Goal: Task Accomplishment & Management: Complete application form

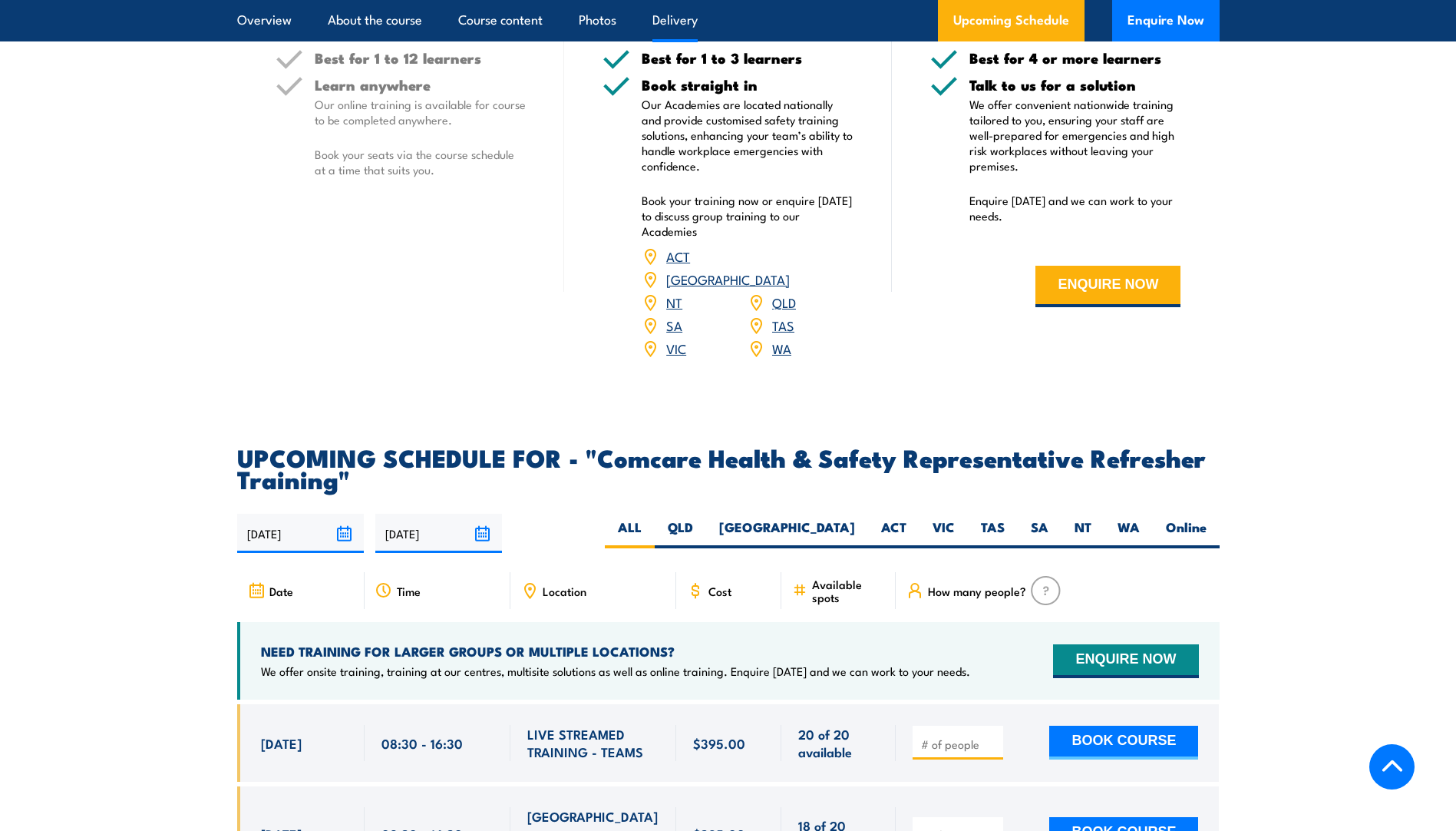
scroll to position [2380, 0]
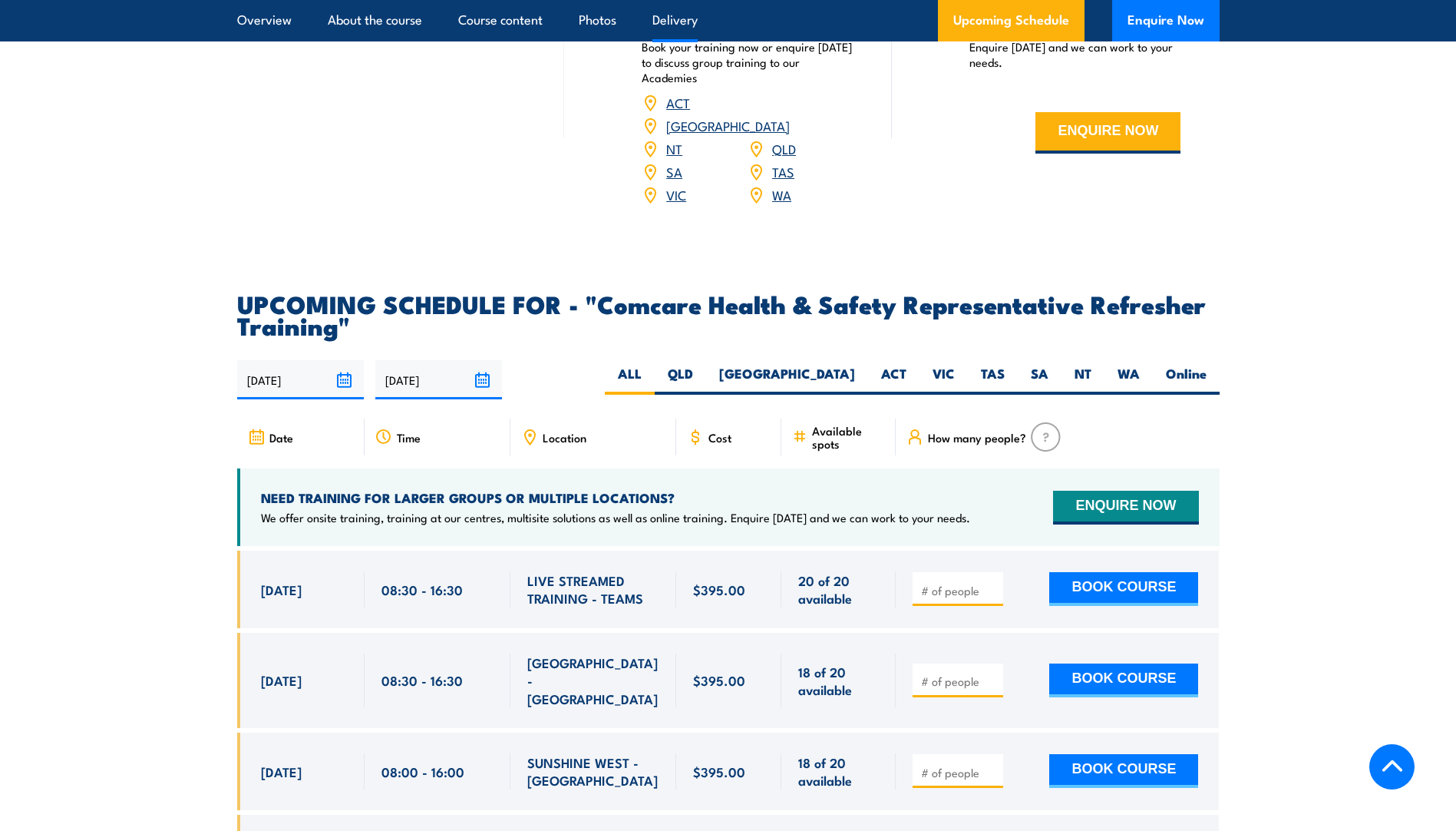
click at [79, 610] on section "UPCOMING SCHEDULE FOR - "Comcare Health & Safety Representative Refresher Train…" at bounding box center [728, 604] width 1456 height 622
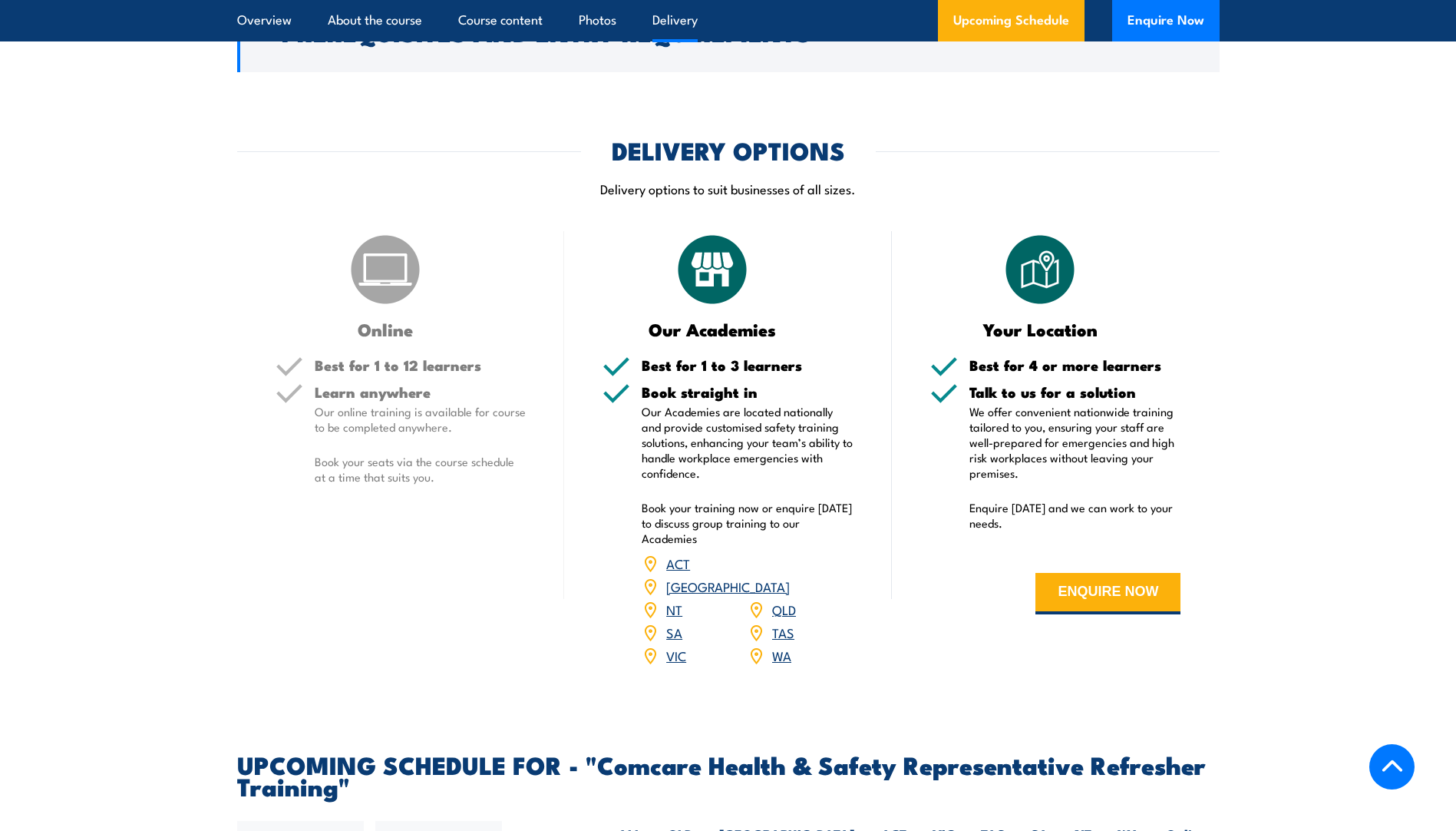
scroll to position [1842, 0]
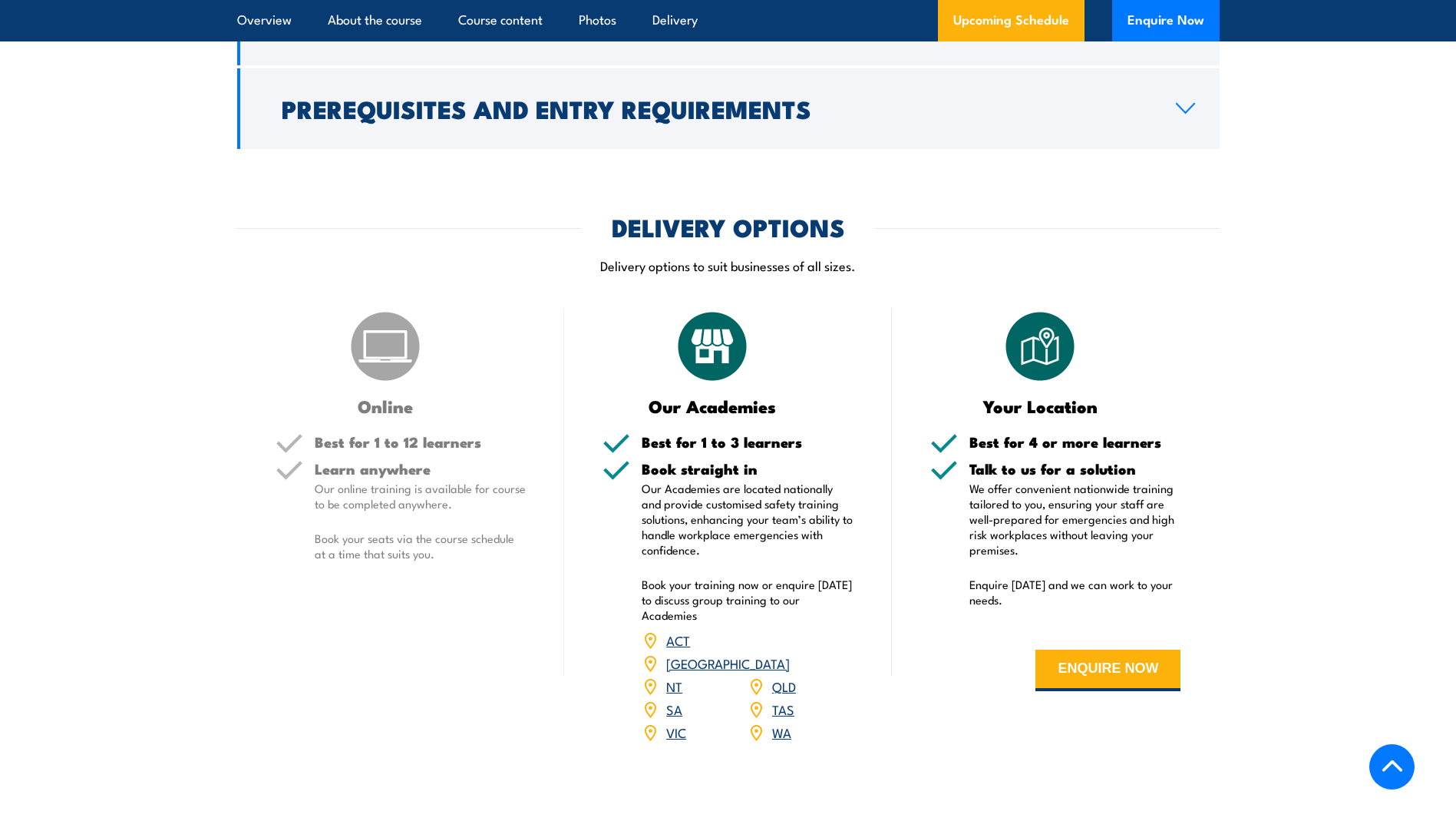
click at [785, 695] on link "QLD" at bounding box center [784, 686] width 24 height 19
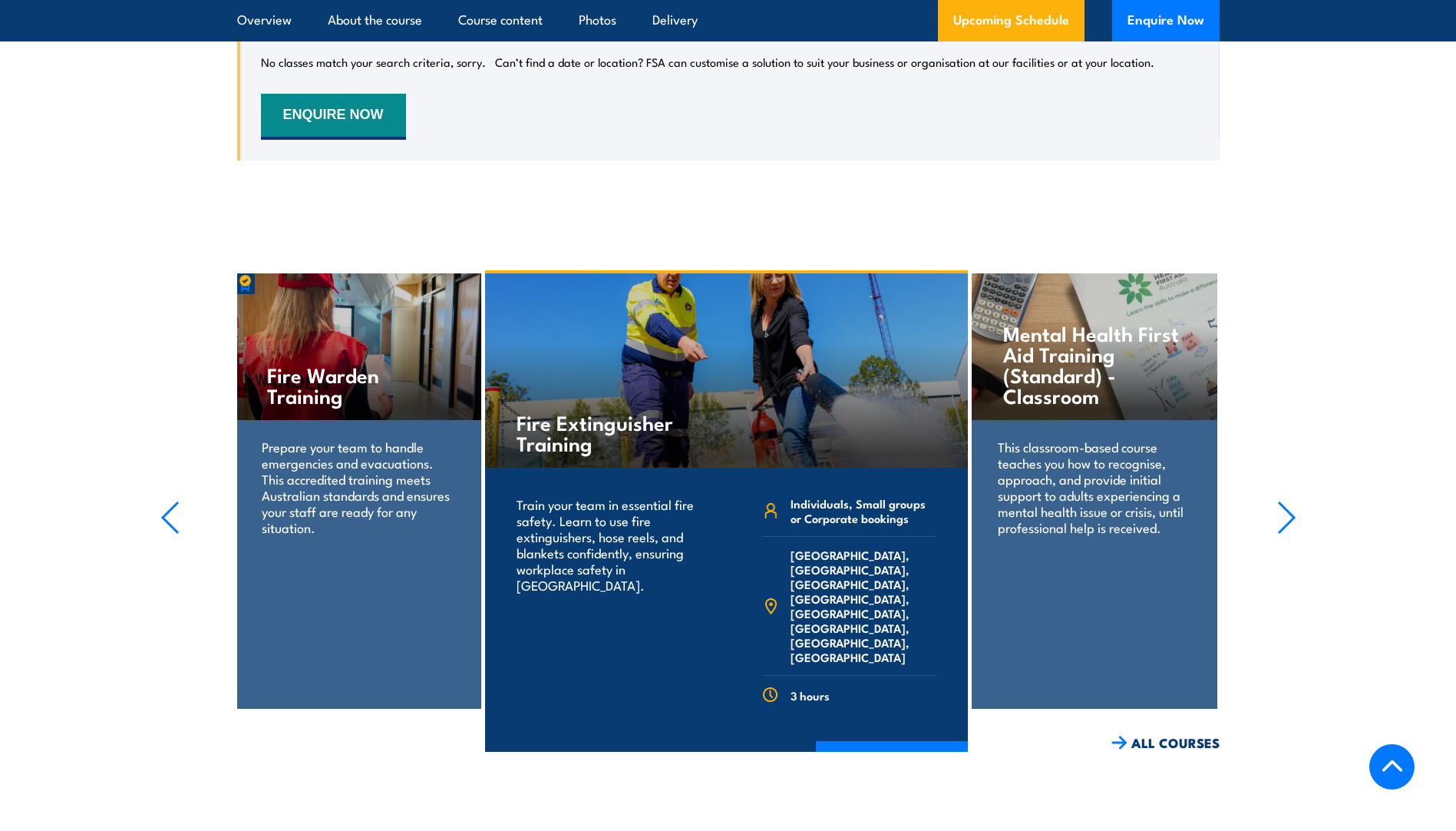
scroll to position [2609, 0]
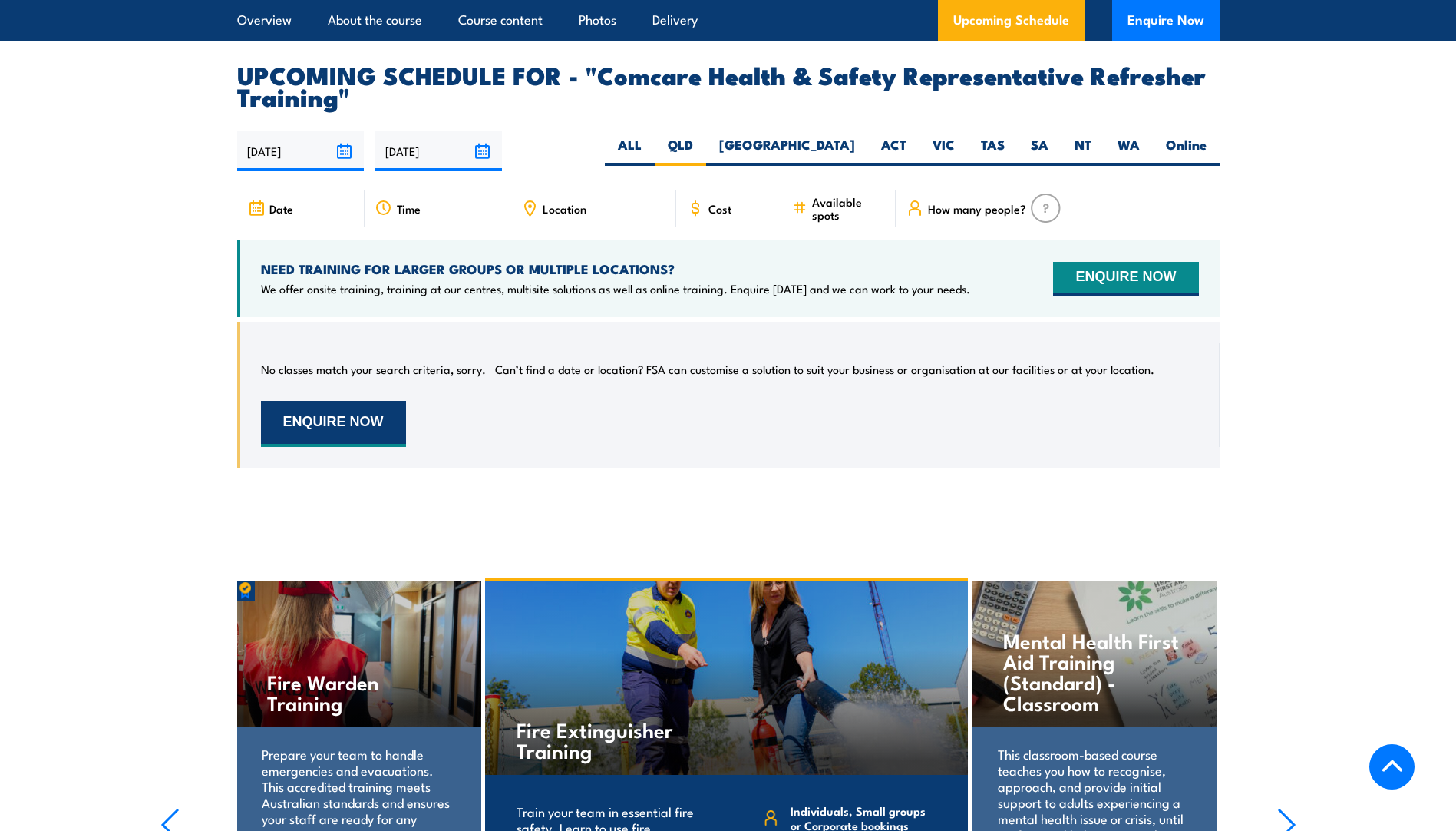
click at [338, 441] on button "ENQUIRE NOW" at bounding box center [334, 424] width 145 height 46
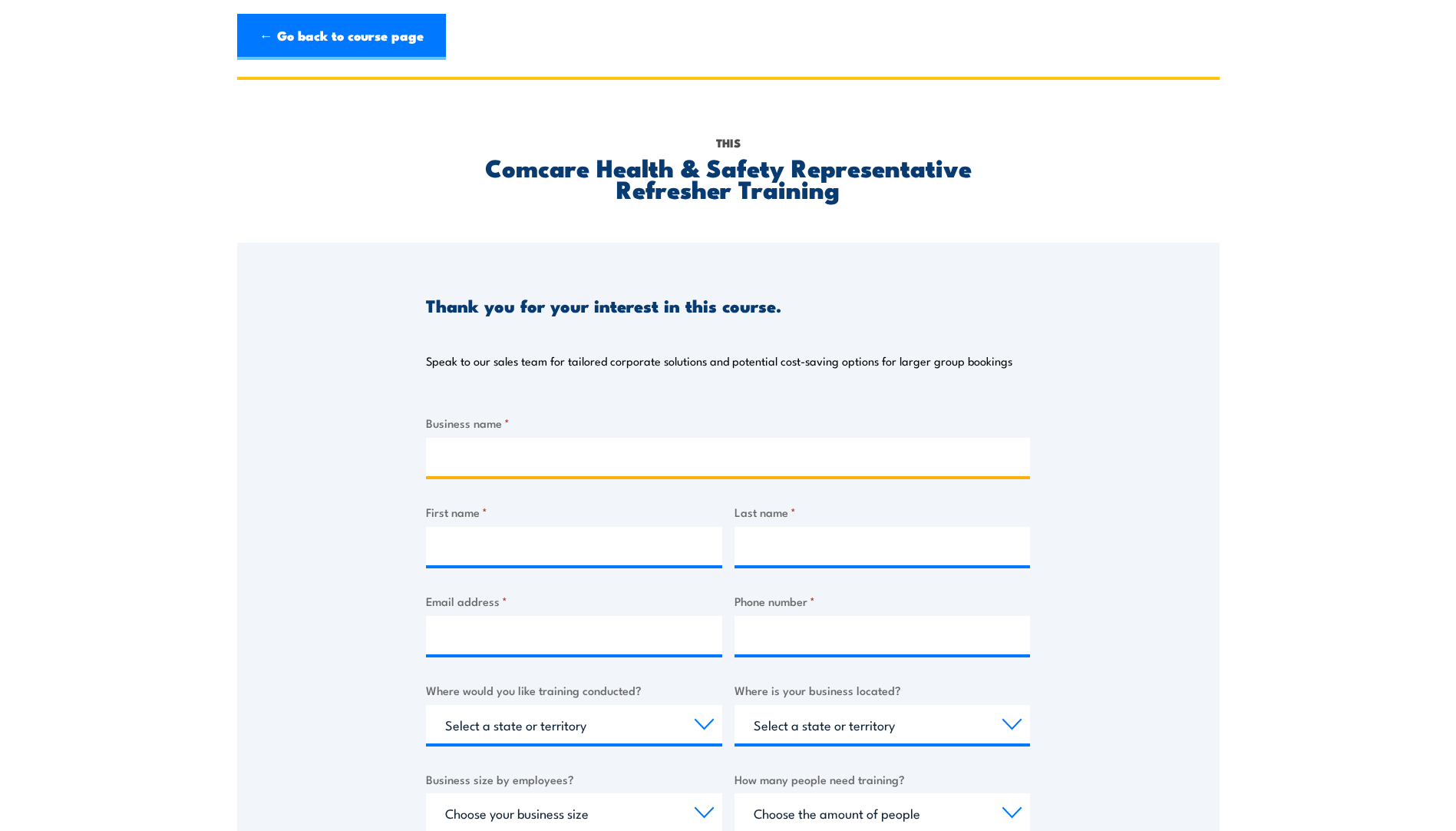
click at [488, 468] on input "Business name *" at bounding box center [728, 457] width 604 height 38
type input "Pacific National"
type input "Rian"
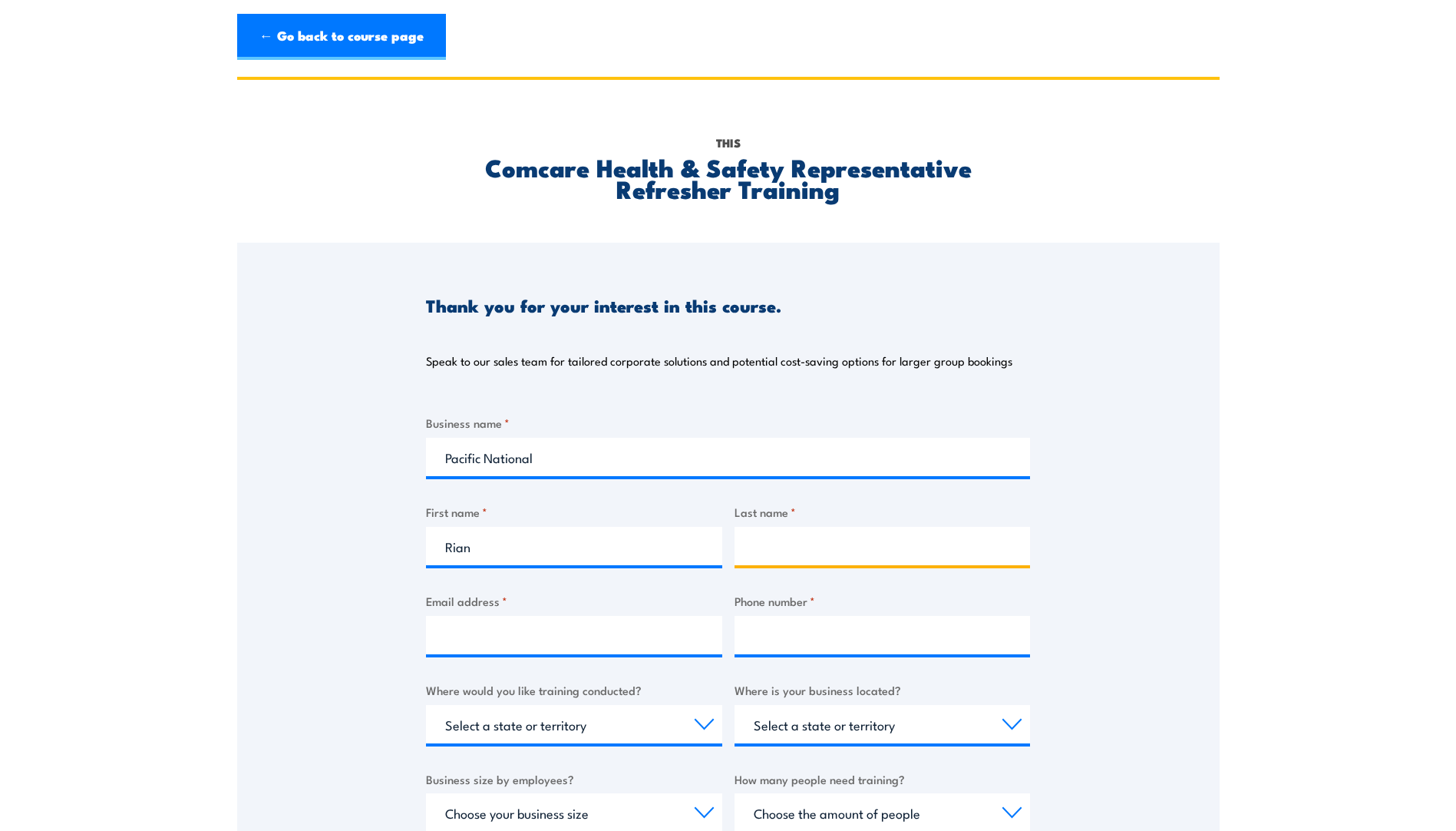
type input "Eden"
type input "juganort@hotmail.com.au"
type input "0436866583"
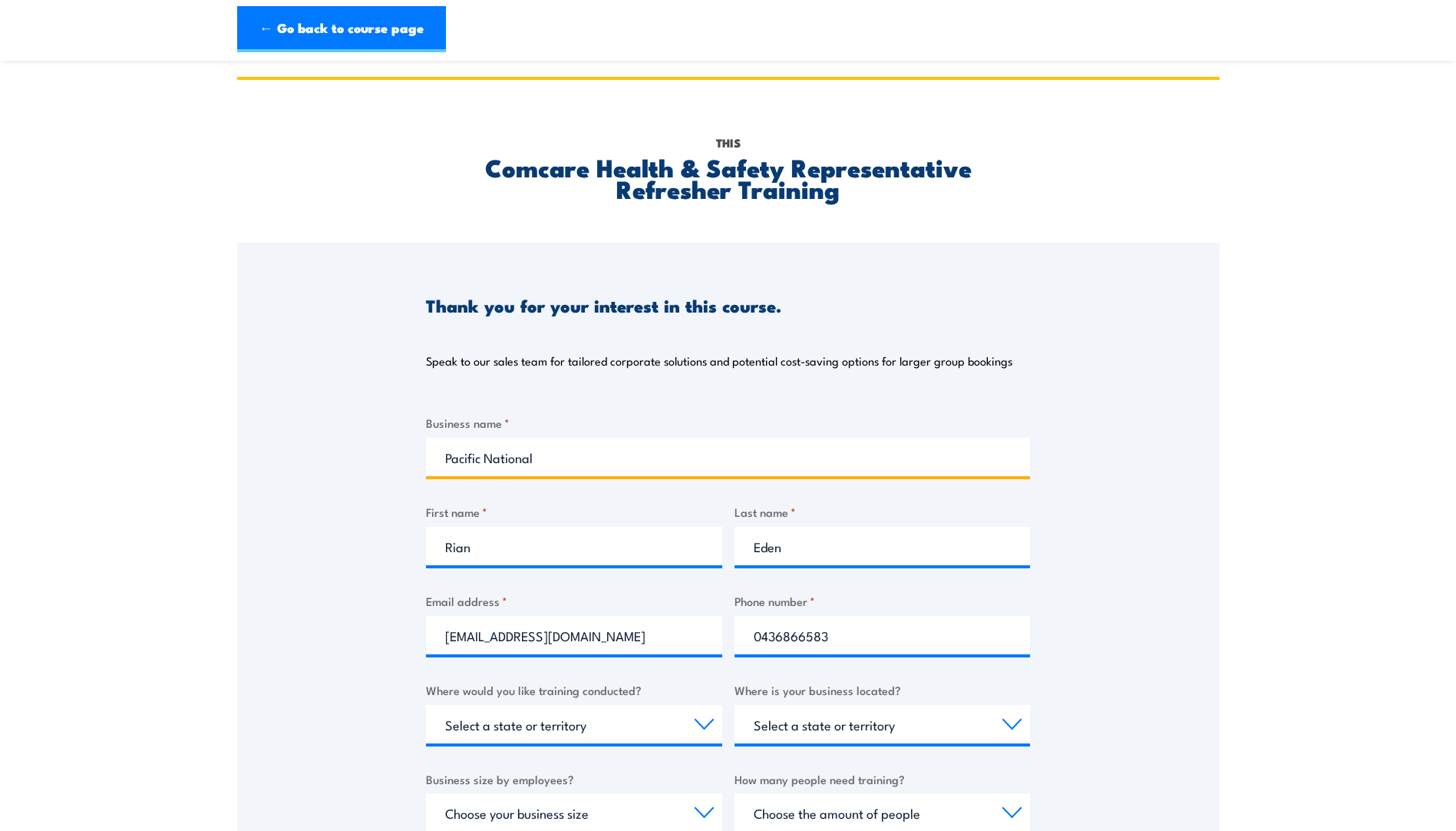
scroll to position [77, 0]
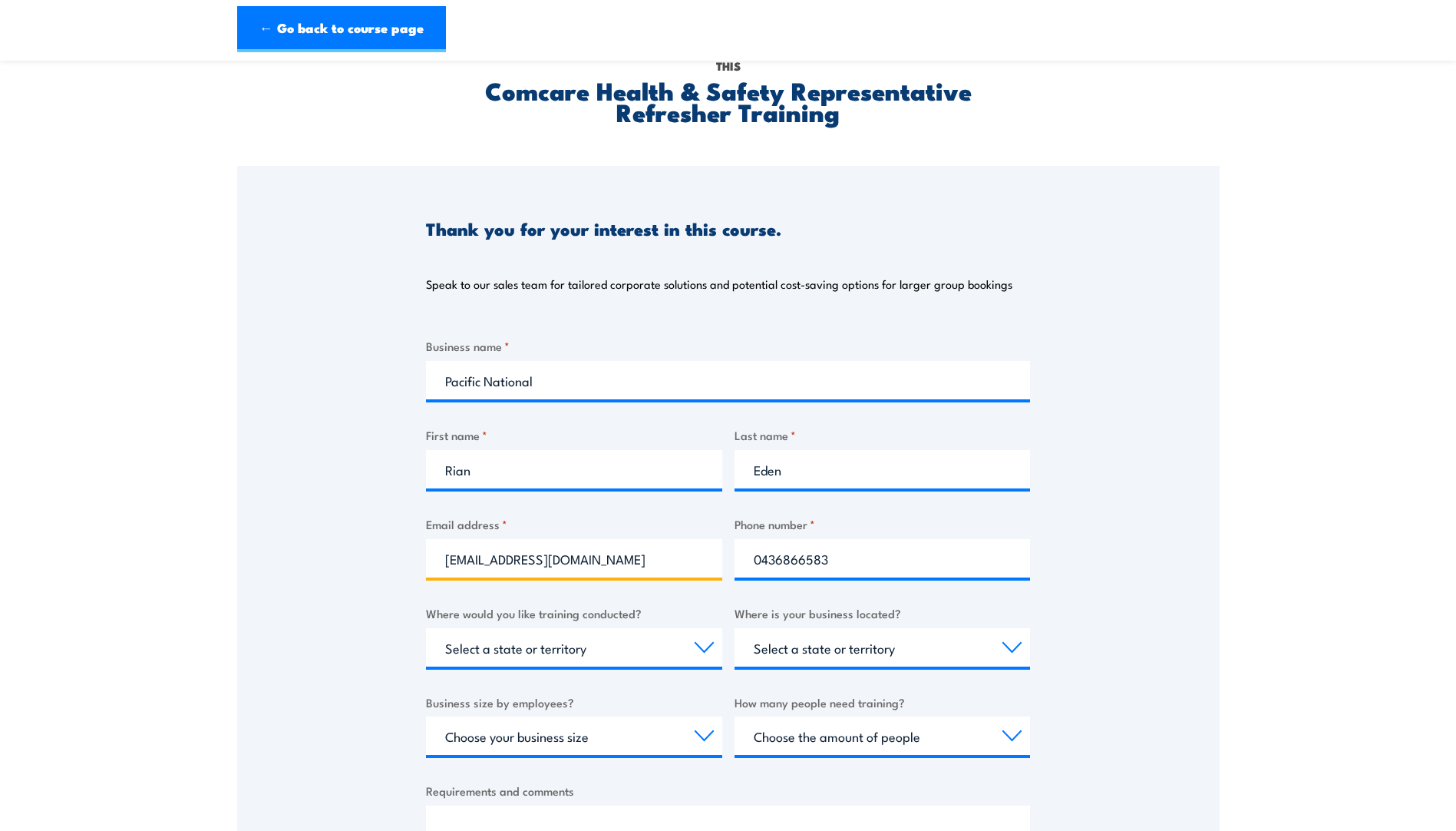
drag, startPoint x: 616, startPoint y: 560, endPoint x: 363, endPoint y: 546, distance: 253.4
click at [363, 547] on div "Thank you for your interest in this course. Speak to our sales team for tailore…" at bounding box center [728, 549] width 982 height 767
type input "rian_eden@pacificnational.com.au"
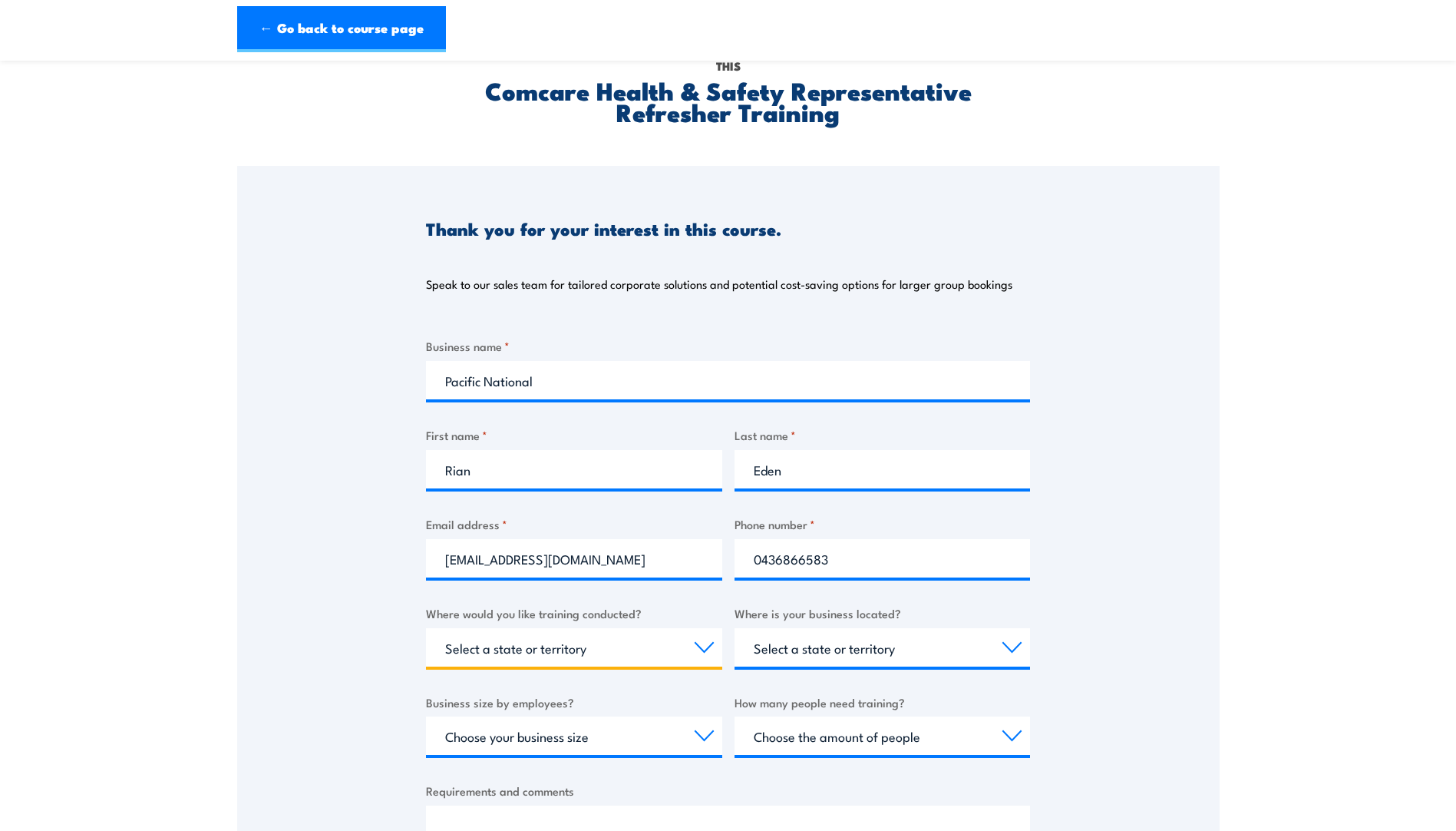
click at [597, 646] on select "Select a state or territory Nationally - multiple locations QLD NSW VIC SA ACT …" at bounding box center [574, 647] width 297 height 38
select select "QLD"
click at [426, 628] on select "Select a state or territory Nationally - multiple locations QLD NSW VIC SA ACT …" at bounding box center [574, 647] width 297 height 38
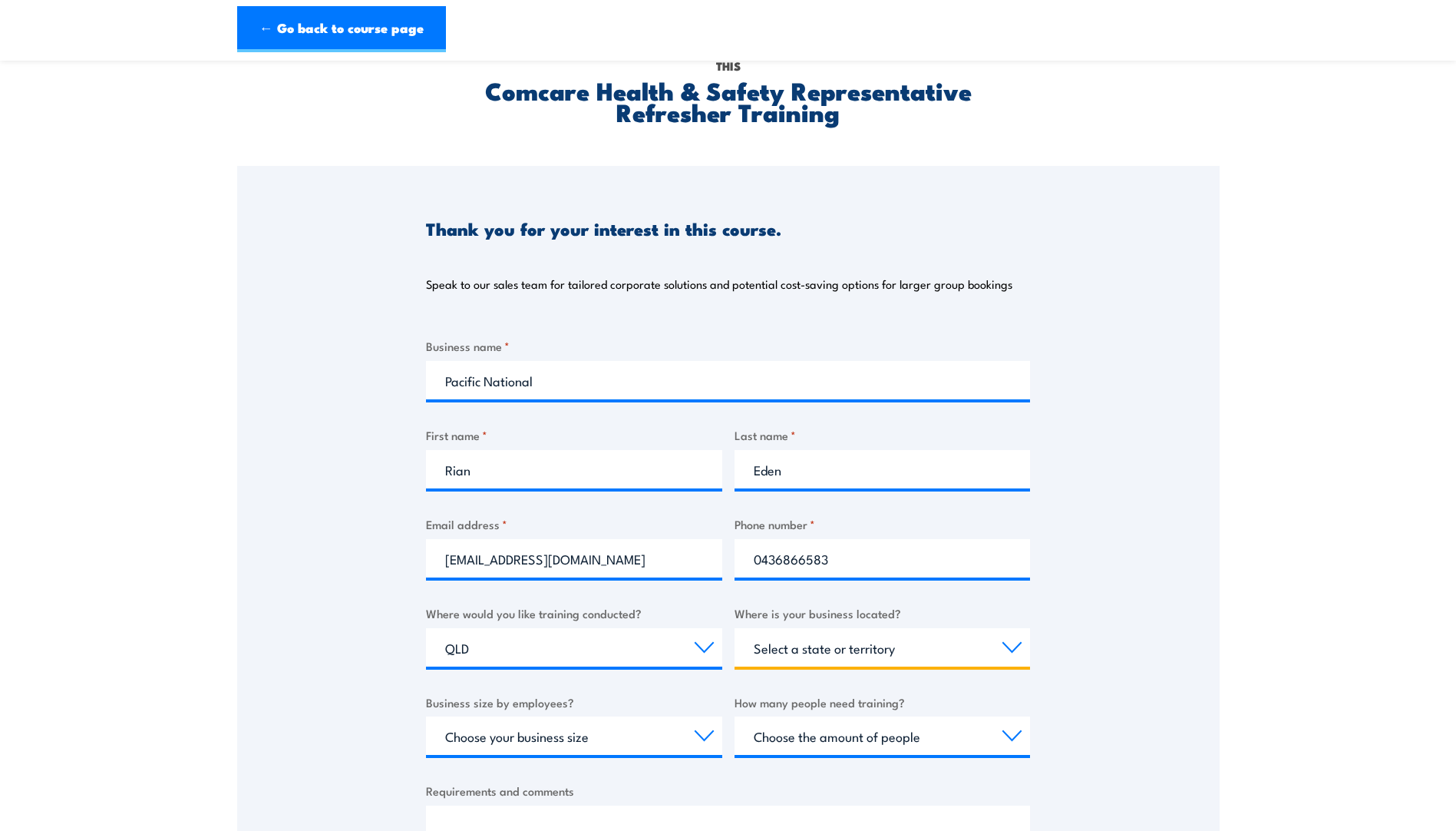
click at [843, 644] on select "Select a state or territory QLD NSW VIC SA ACT WA TAS NT" at bounding box center [882, 647] width 297 height 38
select select "QLD"
click at [734, 628] on select "Select a state or territory QLD NSW VIC SA ACT WA TAS NT" at bounding box center [882, 647] width 297 height 38
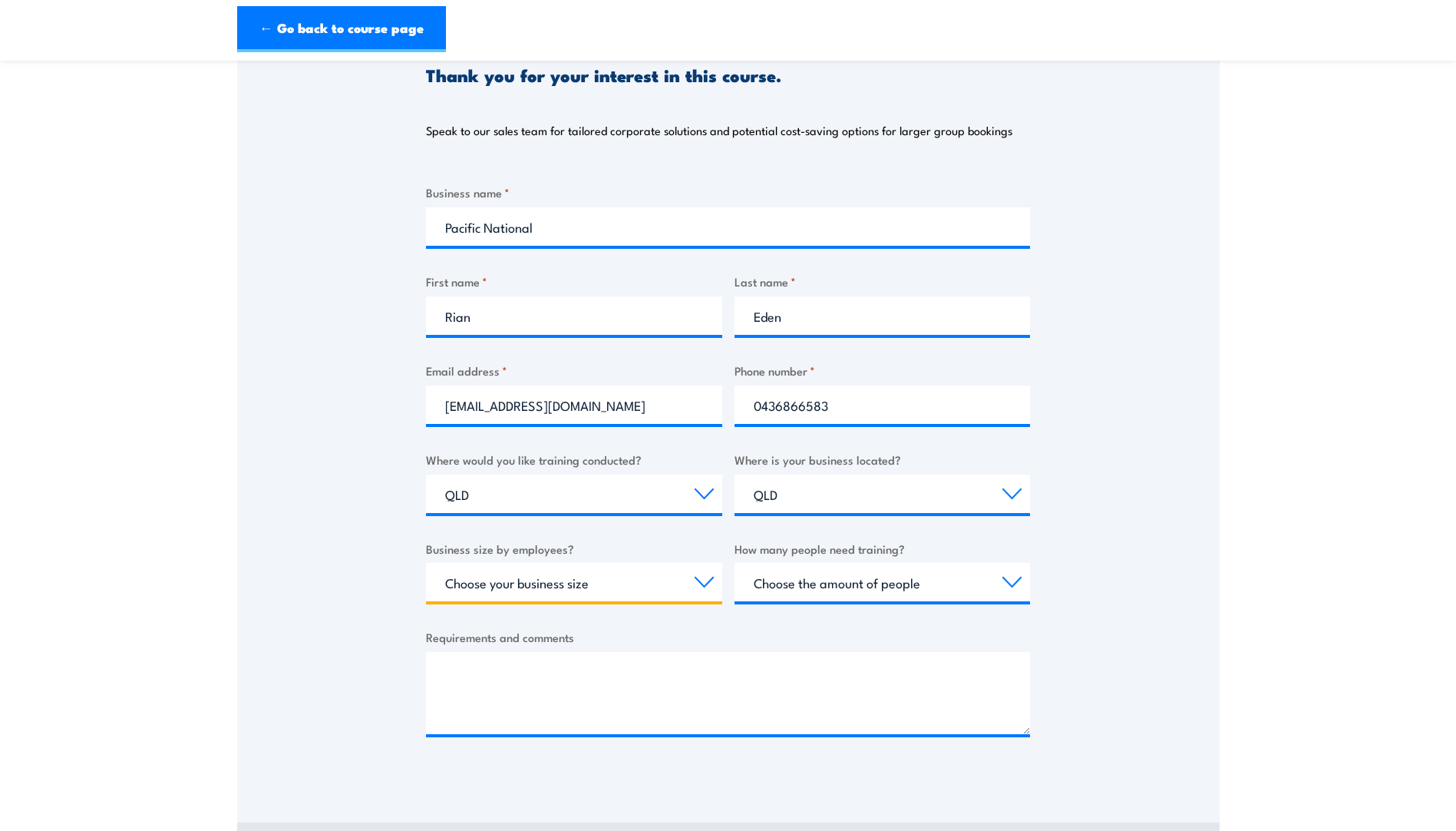
click at [526, 579] on select "Choose your business size 1 to 19 20 to 199 200+" at bounding box center [574, 582] width 297 height 38
select select "200+"
click at [426, 563] on select "Choose your business size 1 to 19 20 to 199 200+" at bounding box center [574, 582] width 297 height 38
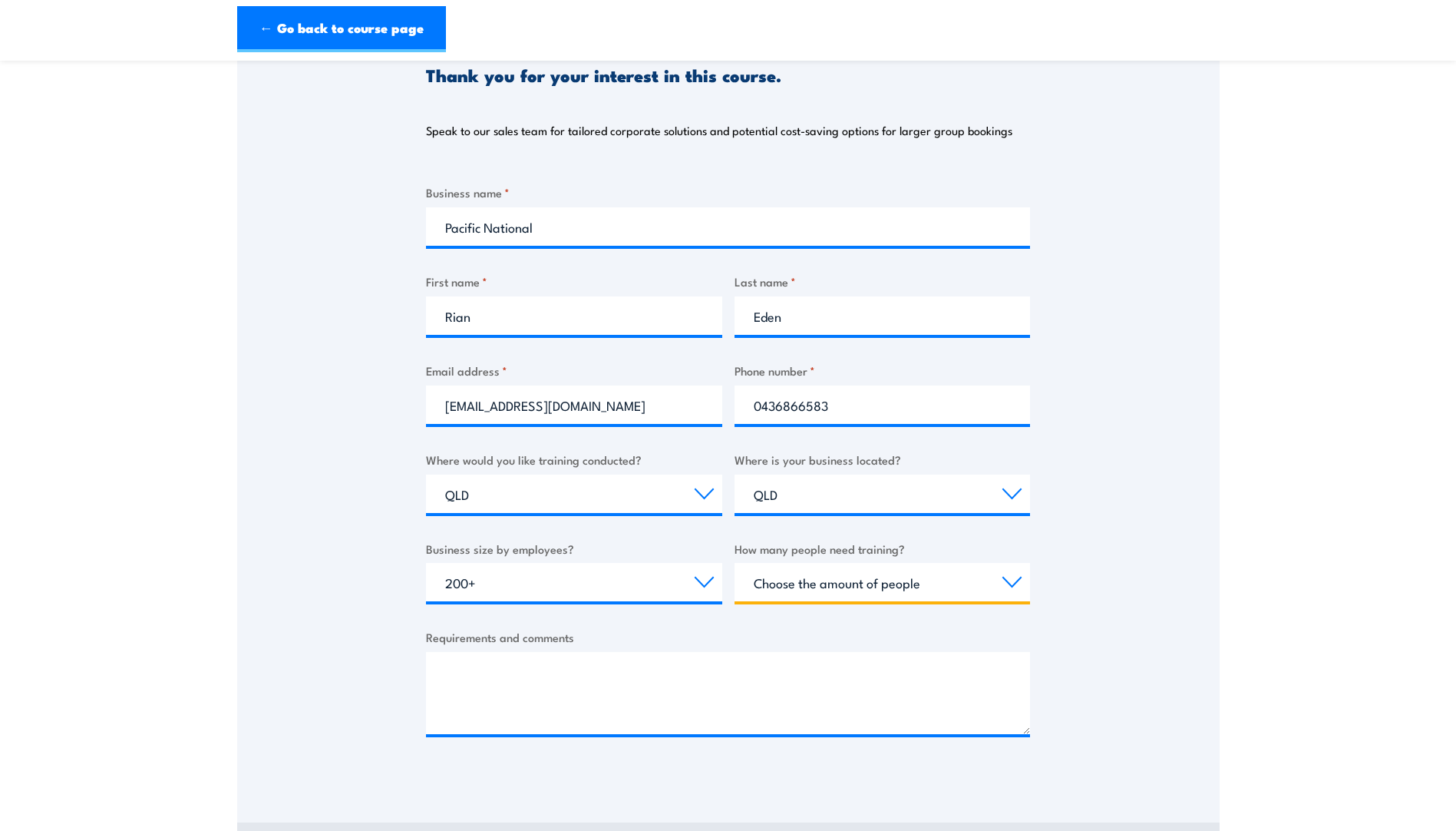
click at [807, 582] on select "Choose the amount of people 1 to 4 5 to 19 20+" at bounding box center [882, 582] width 297 height 38
select select "1 to 4"
click at [734, 563] on select "Choose the amount of people 1 to 4 5 to 19 20+" at bounding box center [882, 582] width 297 height 38
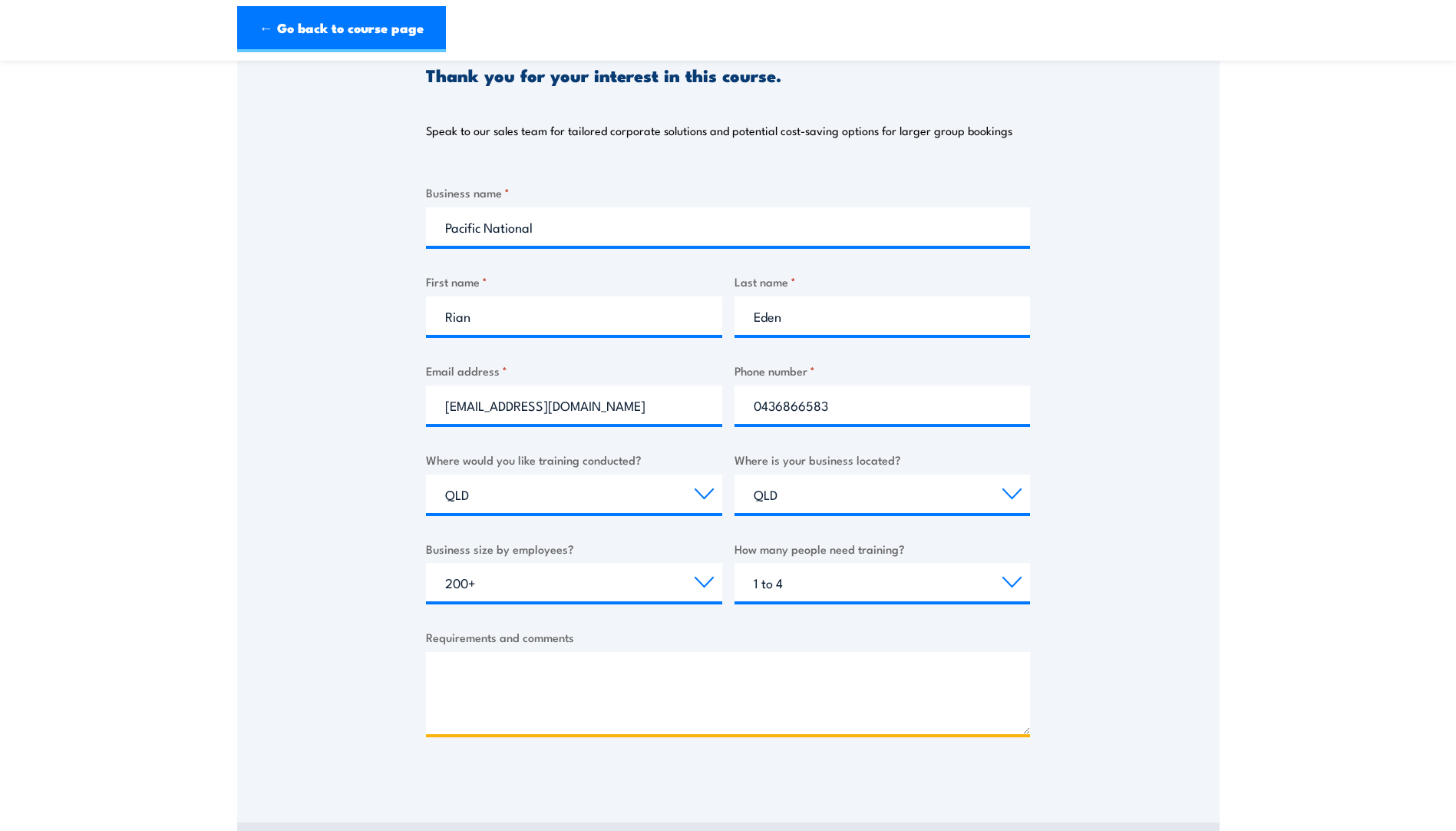
click at [513, 675] on textarea "Requirements and comments" at bounding box center [728, 692] width 604 height 82
click at [556, 668] on textarea "Enquiring on" at bounding box center [728, 692] width 604 height 82
paste textarea "Comcare Health & Safety Representative Refresher Training - Fire Safety [GEOGRA…"
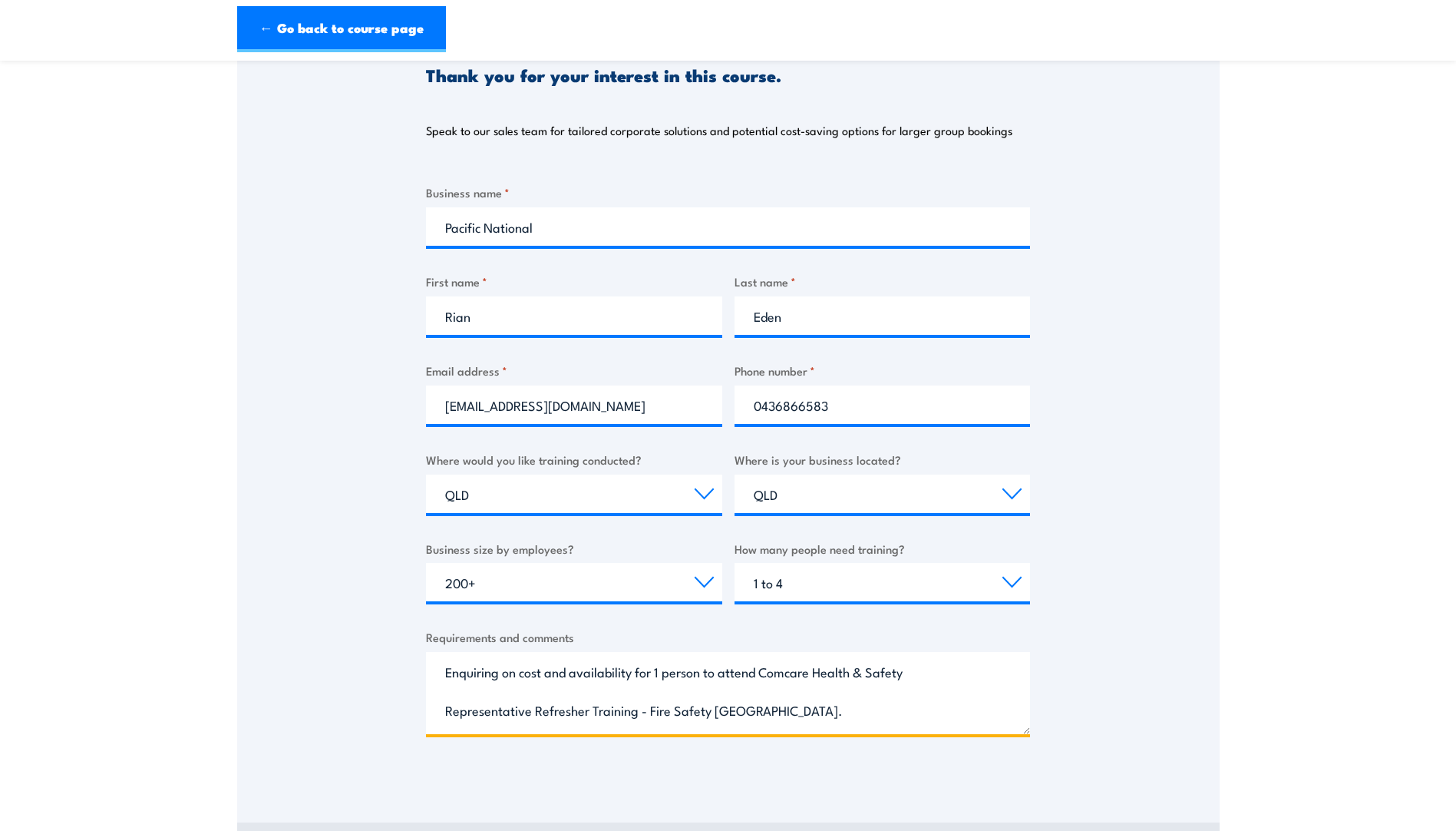
scroll to position [63, 0]
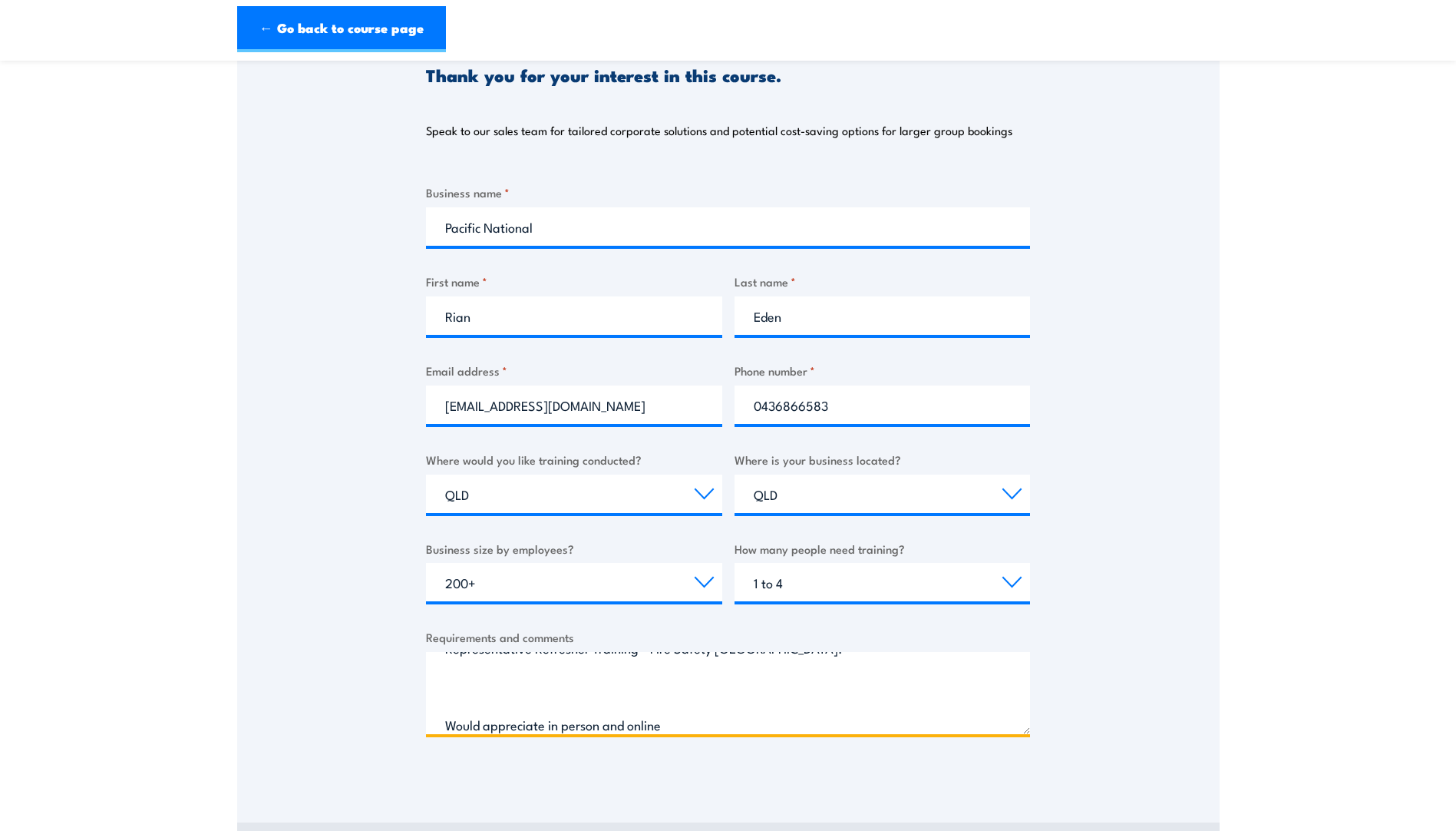
click at [543, 722] on textarea "Enquiring on cost and availability for 1 person to attend Comcare Health & Safe…" at bounding box center [728, 692] width 604 height 82
drag, startPoint x: 543, startPoint y: 724, endPoint x: 570, endPoint y: 722, distance: 27.1
click at [551, 723] on textarea "Enquiring on cost and availability for 1 person to attend Comcare Health & Safe…" at bounding box center [728, 692] width 604 height 82
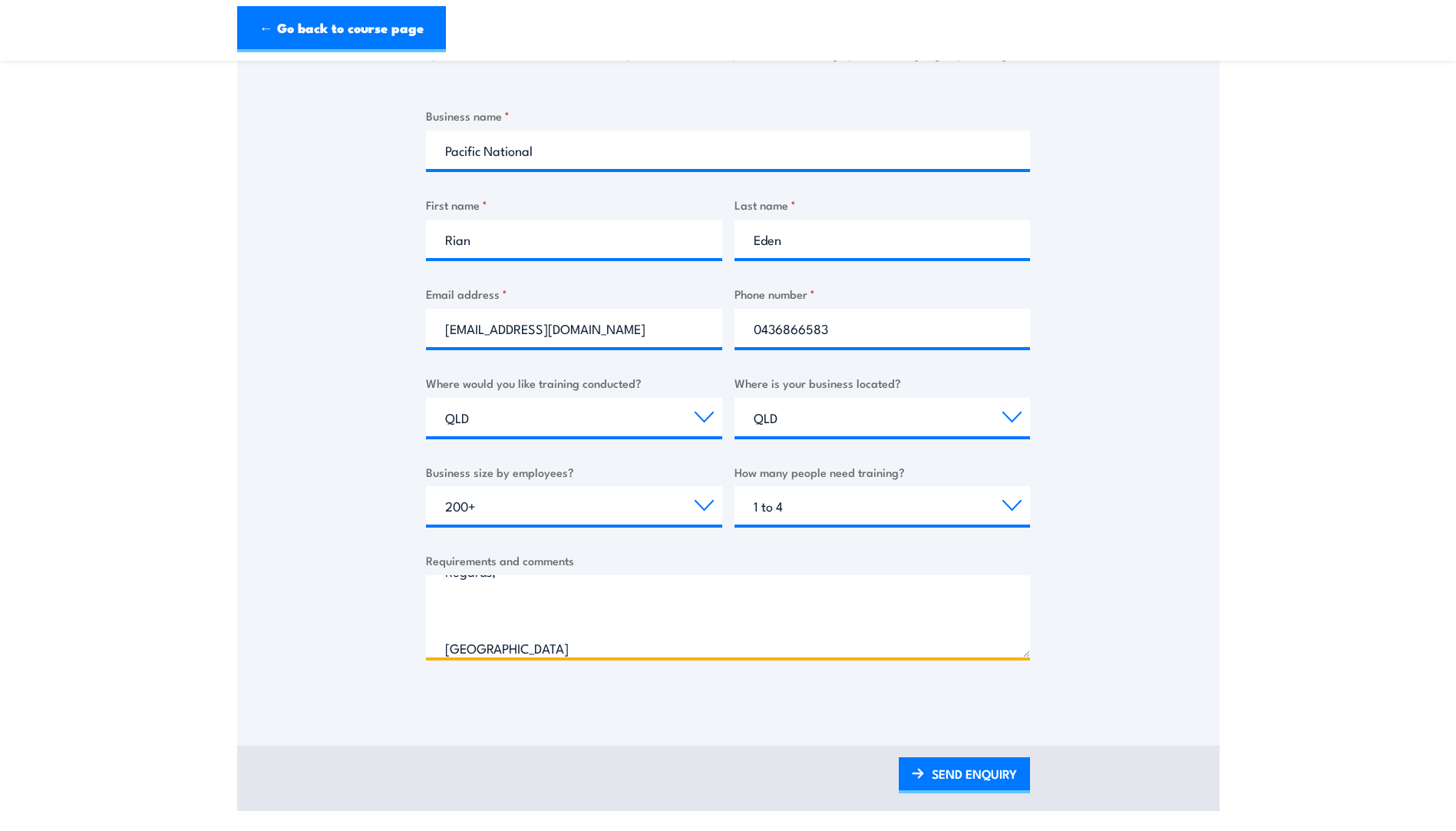
scroll to position [384, 0]
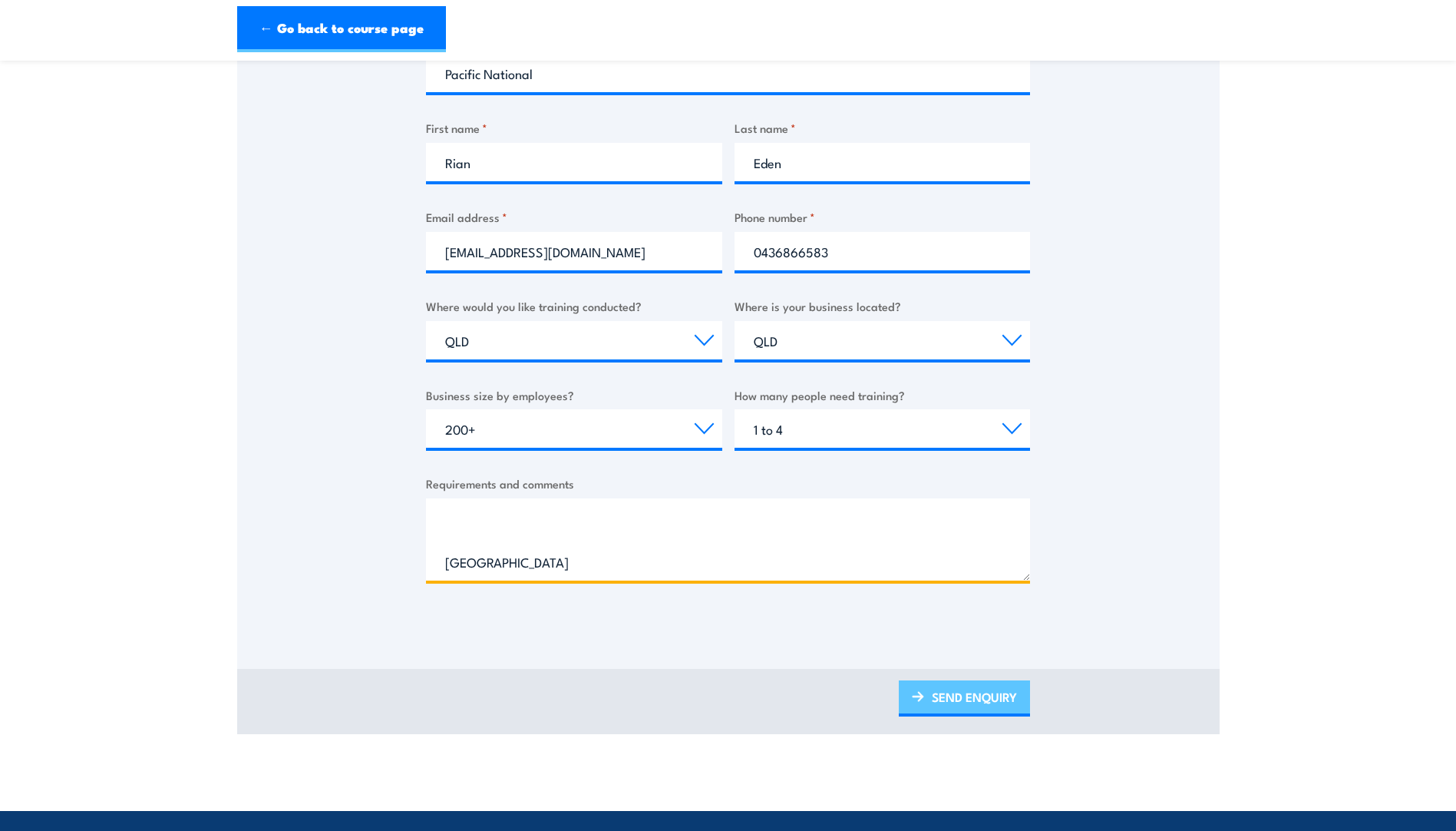
type textarea "Enquiring on cost and availability for 1 person to attend Comcare Health & Safe…"
click at [969, 701] on link "SEND ENQUIRY" at bounding box center [963, 698] width 131 height 36
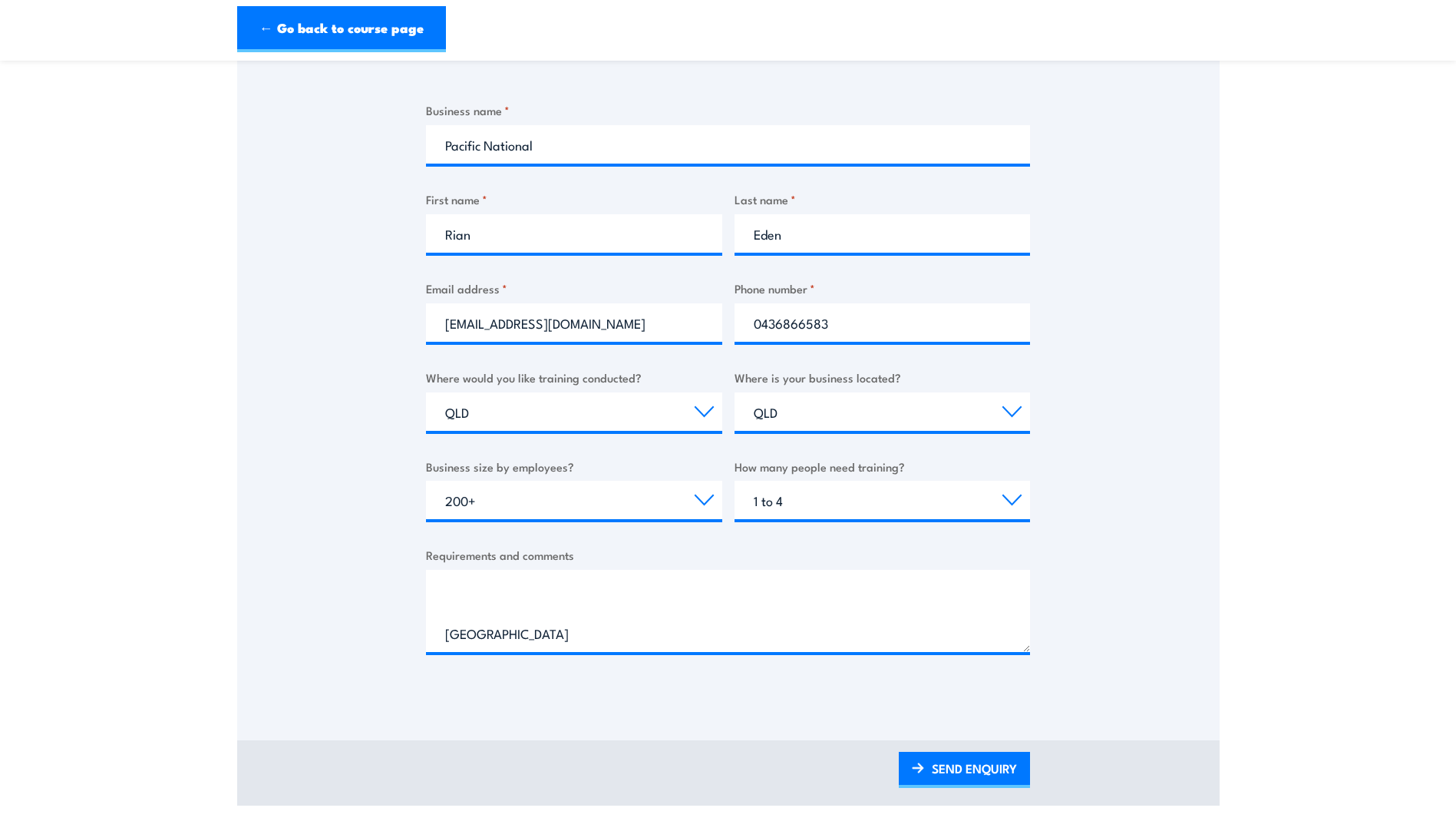
scroll to position [0, 0]
